Goal: Check status

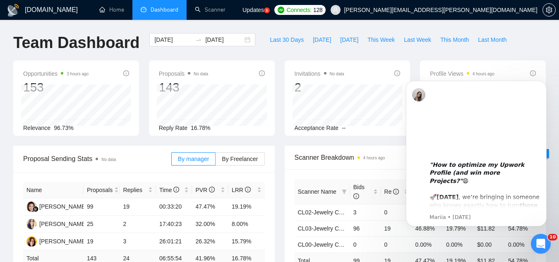
scroll to position [41, 0]
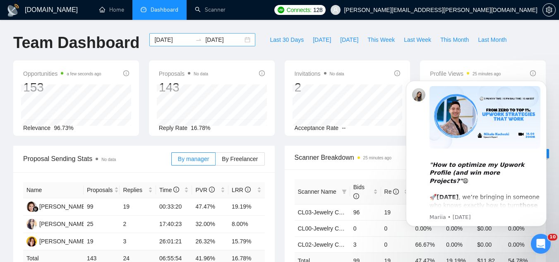
click at [242, 38] on div "[DATE] [DATE]" at bounding box center [202, 39] width 106 height 13
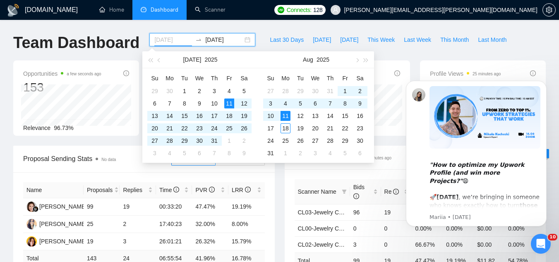
type input "[DATE]"
click at [286, 113] on div "11" at bounding box center [285, 116] width 10 height 10
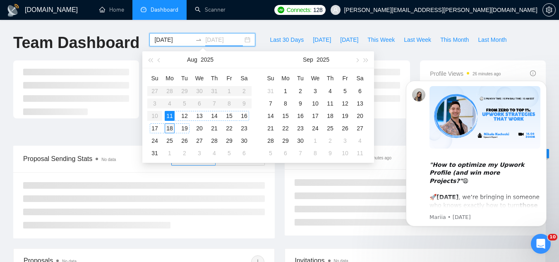
type input "[DATE]"
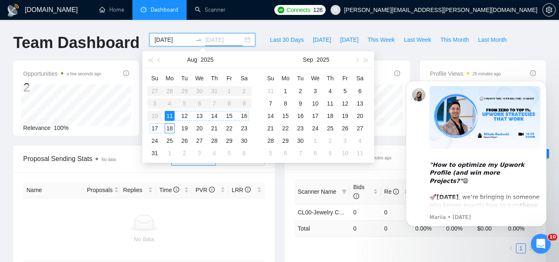
click at [171, 127] on div "18" at bounding box center [170, 128] width 10 height 10
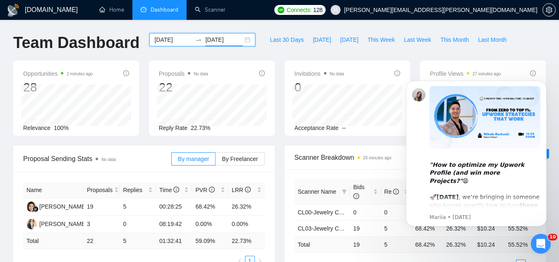
click at [243, 39] on div "[DATE] [DATE]" at bounding box center [202, 39] width 106 height 13
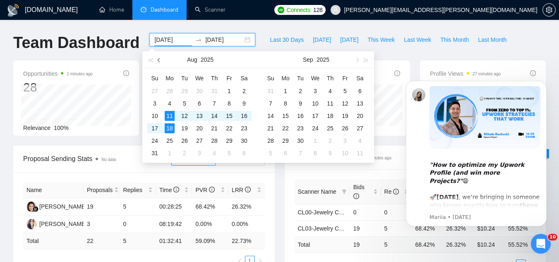
click at [159, 58] on span "button" at bounding box center [160, 60] width 4 height 4
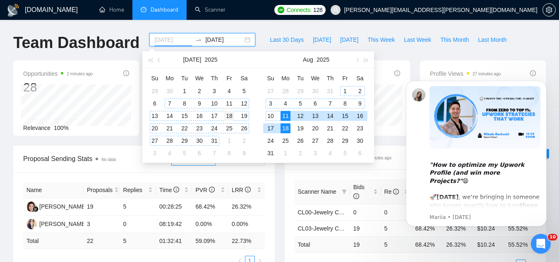
type input "[DATE]"
click at [228, 118] on div "18" at bounding box center [229, 116] width 10 height 10
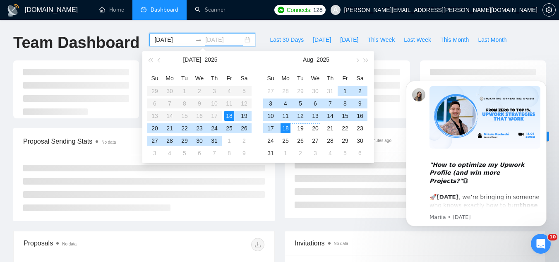
type input "[DATE]"
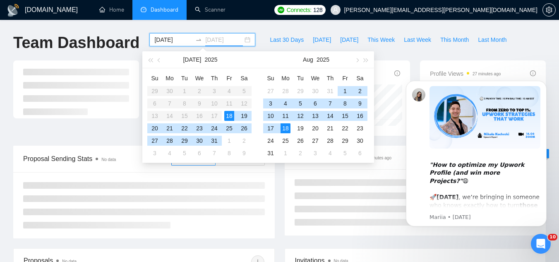
click at [287, 127] on div "18" at bounding box center [285, 128] width 10 height 10
